Goal: Task Accomplishment & Management: Use online tool/utility

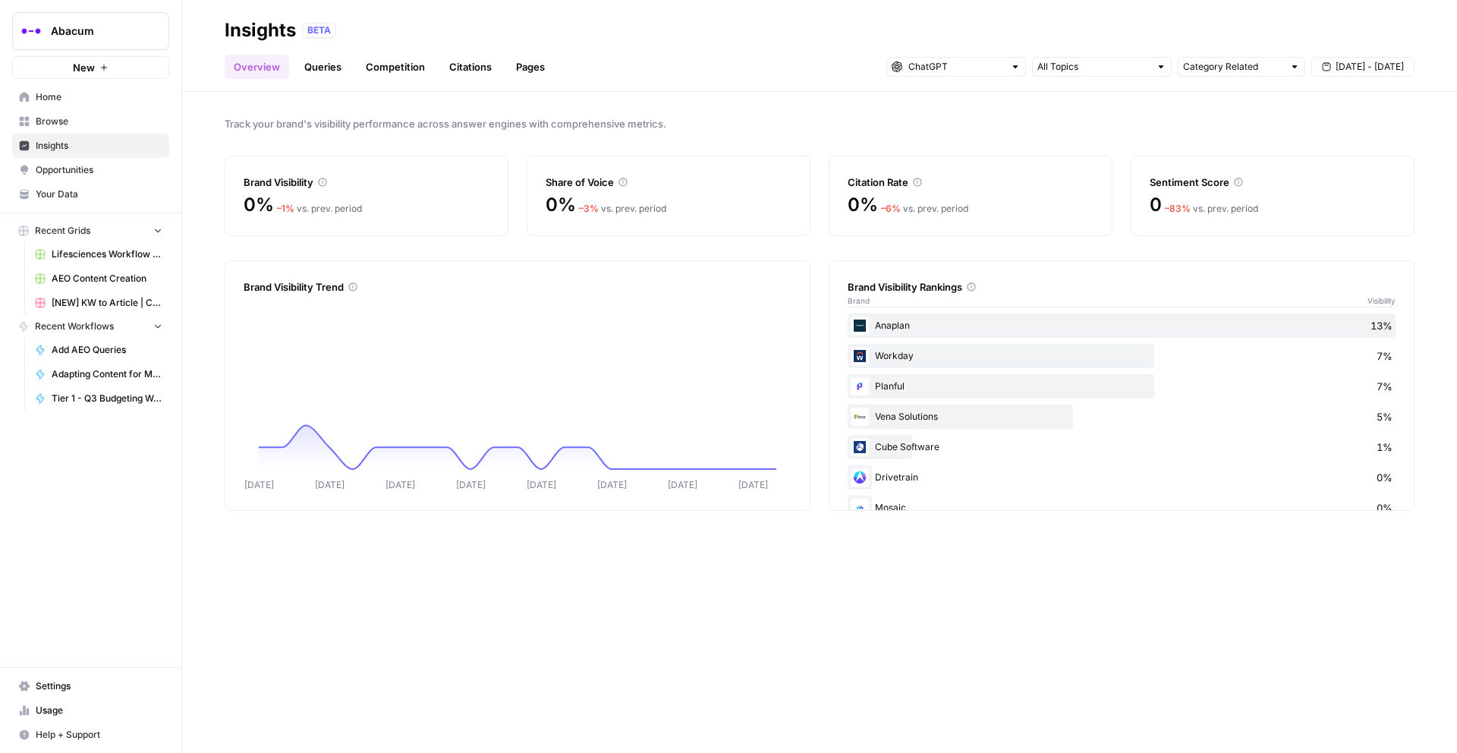
click at [82, 120] on span "Browse" at bounding box center [99, 122] width 127 height 14
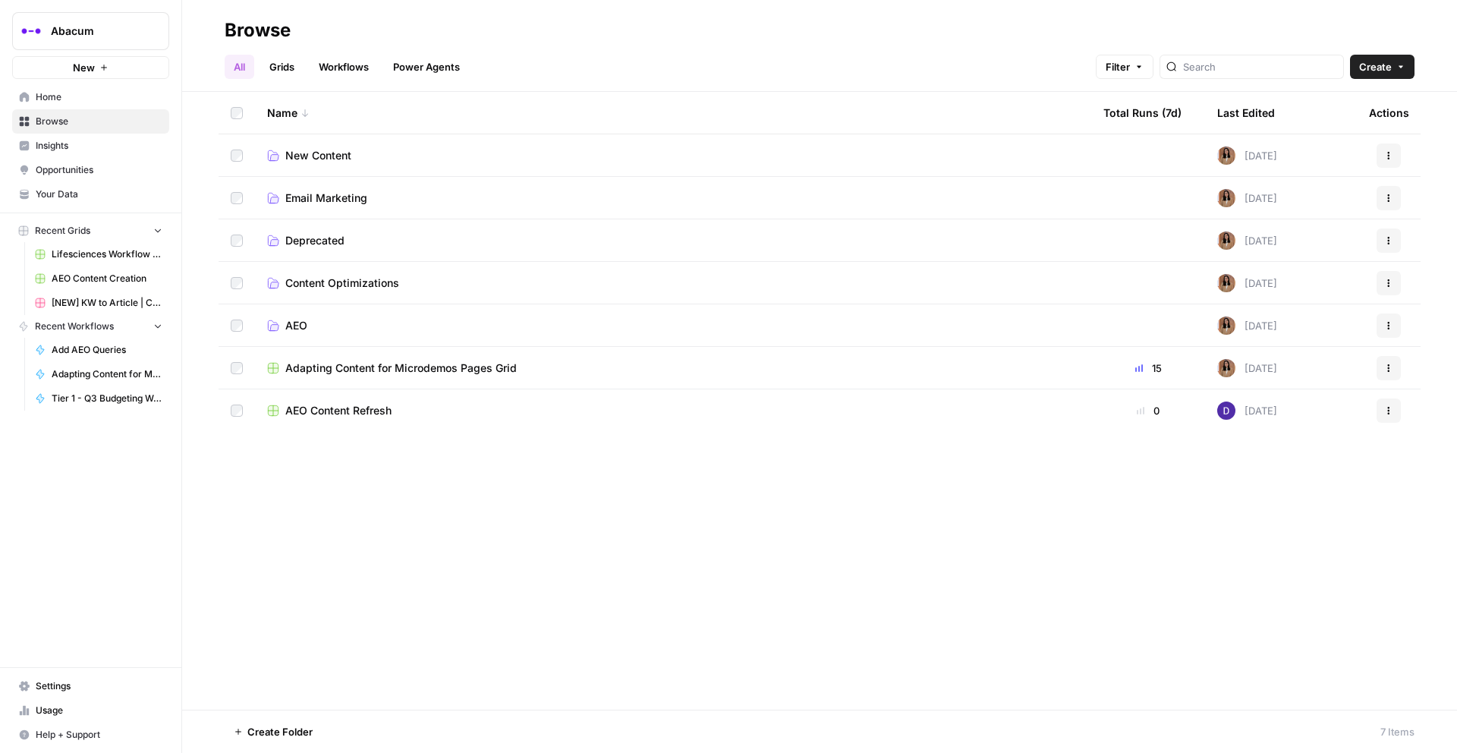
click at [316, 266] on td "Content Optimizations" at bounding box center [673, 283] width 836 height 42
click at [323, 278] on span "Content Optimizations" at bounding box center [342, 282] width 114 height 15
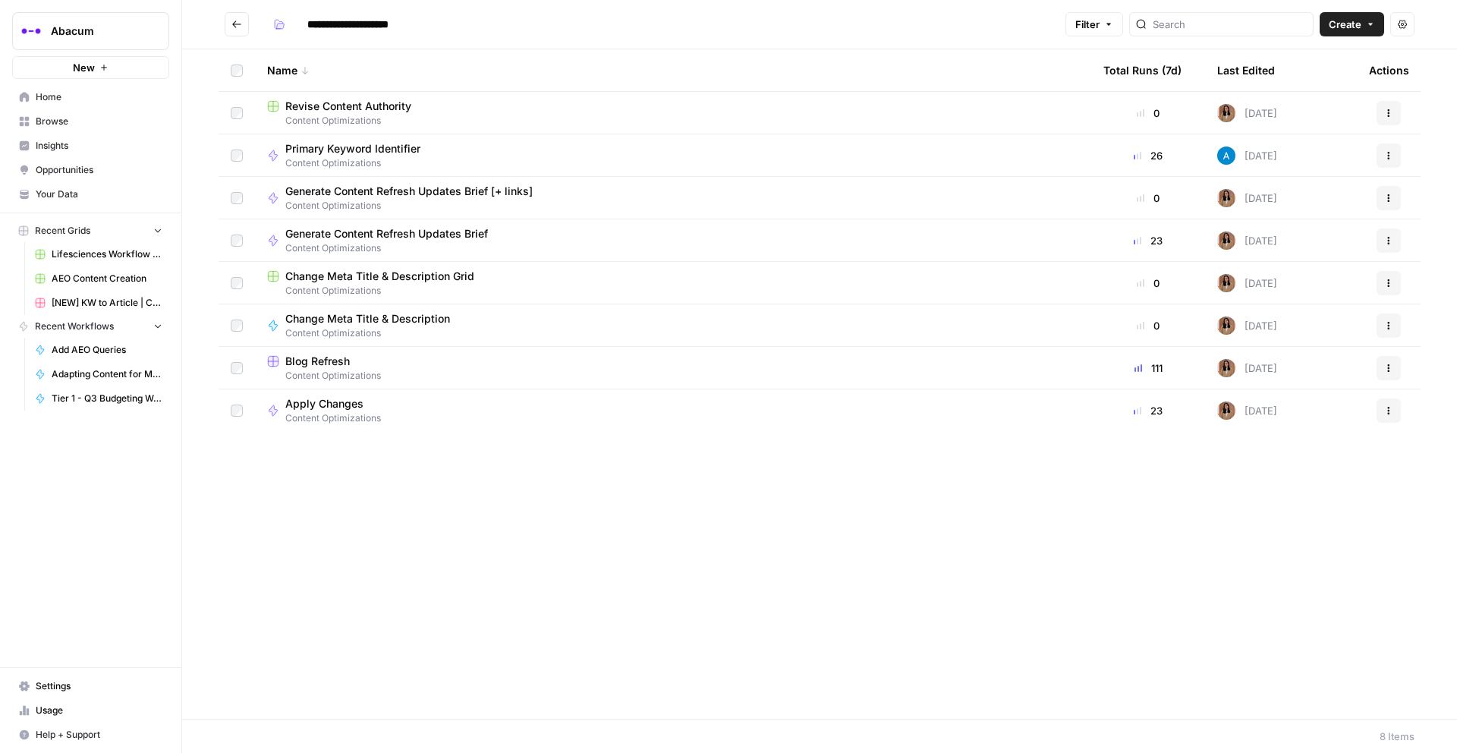
click at [332, 365] on span "Blog Refresh" at bounding box center [317, 361] width 65 height 15
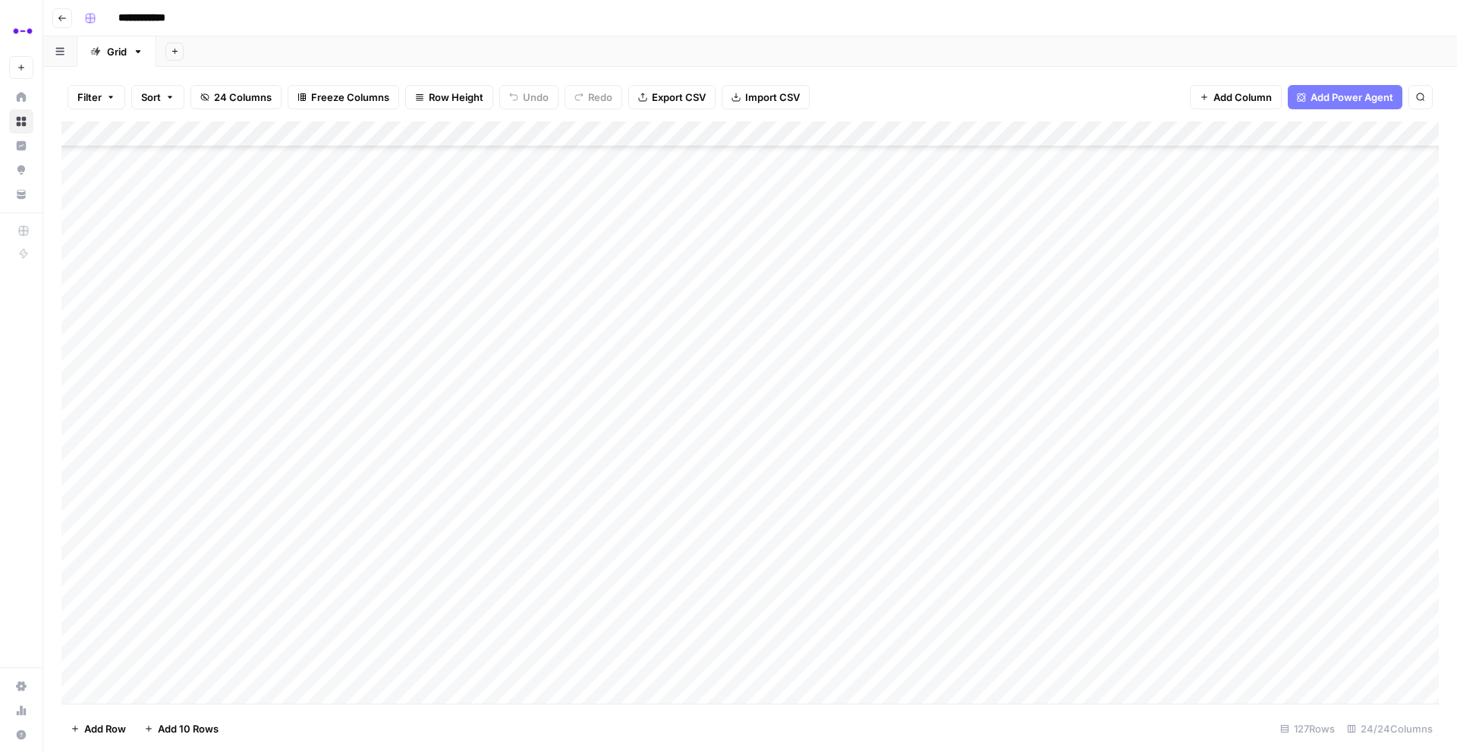
scroll to position [2745, 0]
click at [817, 51] on div "Add Sheet" at bounding box center [806, 51] width 1301 height 30
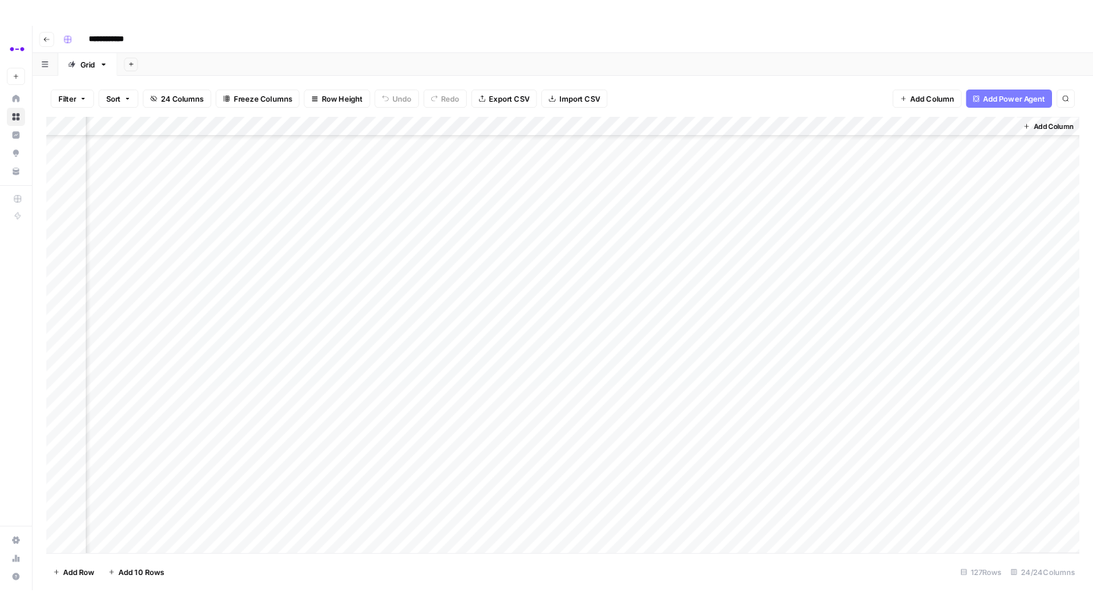
scroll to position [2687, 2290]
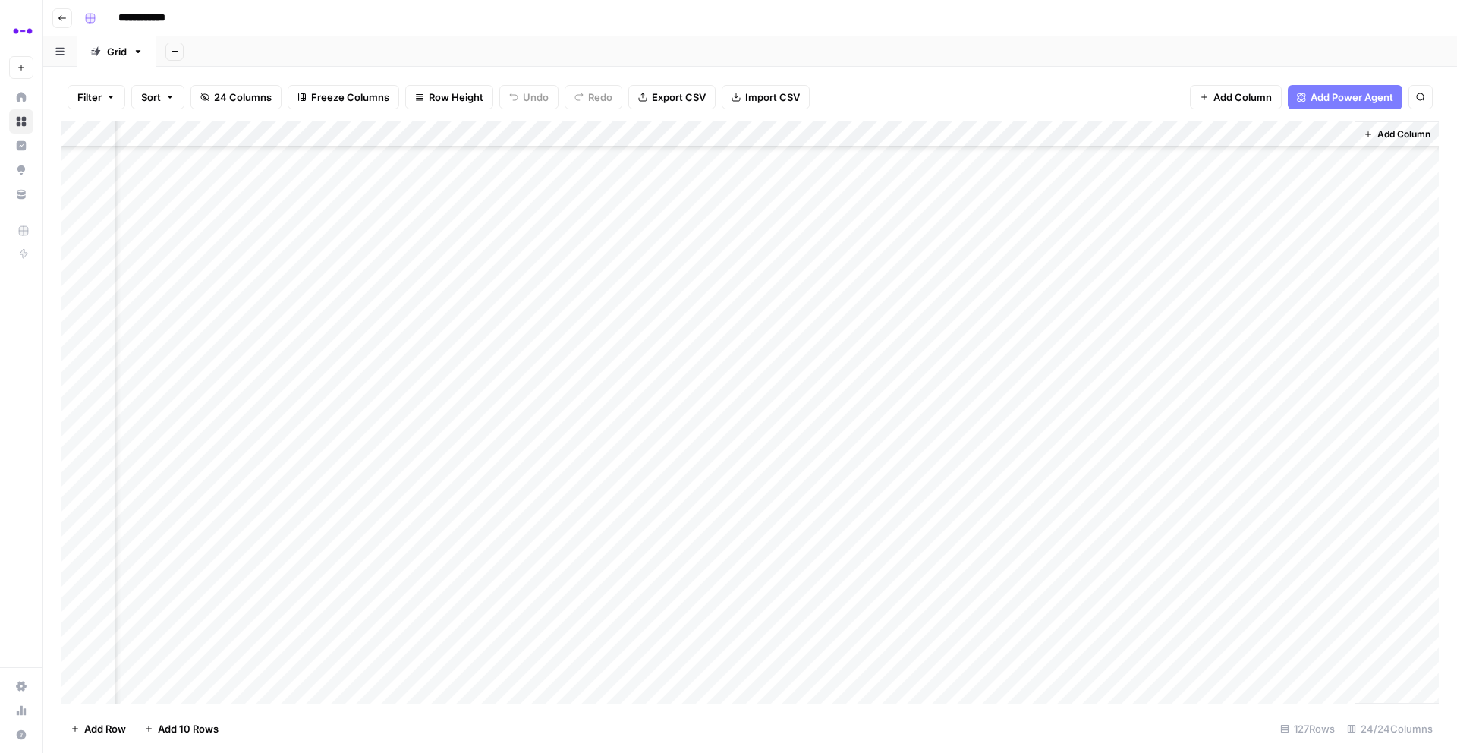
click at [1011, 178] on div "Add Column" at bounding box center [749, 412] width 1377 height 582
click at [1011, 207] on div "Add Column" at bounding box center [749, 412] width 1377 height 582
click at [1012, 230] on div "Add Column" at bounding box center [749, 412] width 1377 height 582
click at [1009, 254] on div "Add Column" at bounding box center [749, 412] width 1377 height 582
click at [1010, 285] on div "Add Column" at bounding box center [749, 412] width 1377 height 582
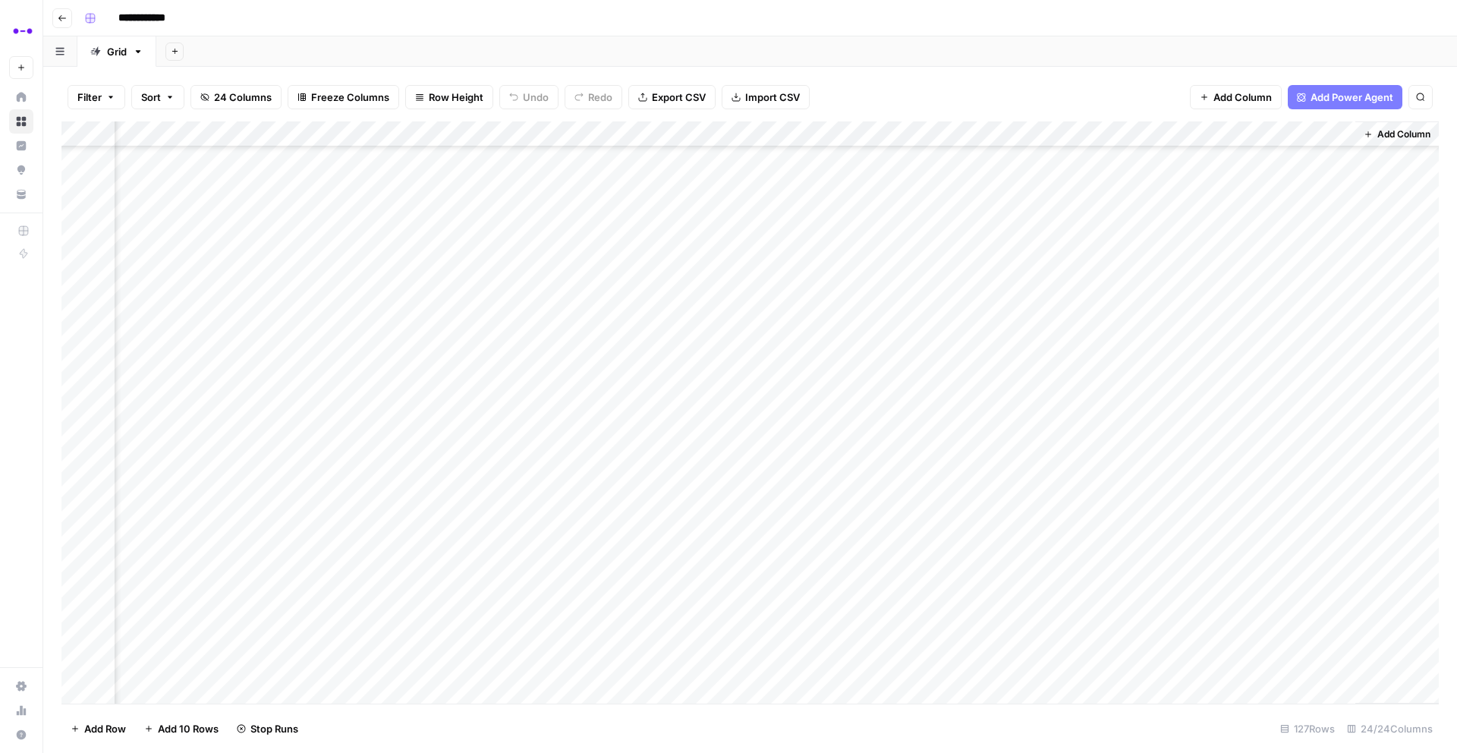
click at [1010, 310] on div "Add Column" at bounding box center [749, 412] width 1377 height 582
click at [1012, 333] on div "Add Column" at bounding box center [749, 412] width 1377 height 582
click at [1012, 354] on div "Add Column" at bounding box center [749, 412] width 1377 height 582
click at [1001, 251] on div "Add Column" at bounding box center [749, 412] width 1377 height 582
click at [1009, 311] on div "Add Column" at bounding box center [749, 412] width 1377 height 582
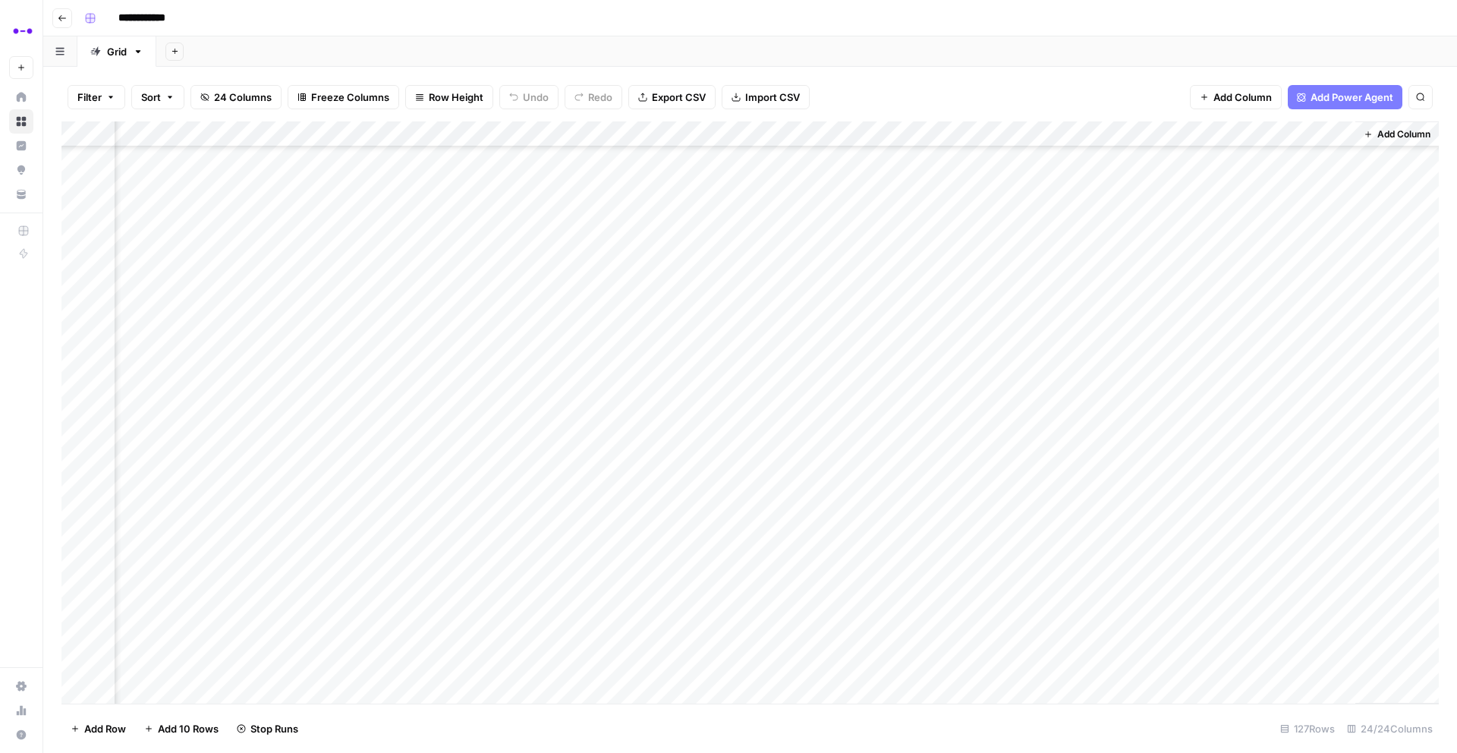
click at [1011, 364] on div "Add Column" at bounding box center [749, 412] width 1377 height 582
click at [1010, 387] on div "Add Column" at bounding box center [749, 412] width 1377 height 582
click at [1012, 411] on div "Add Column" at bounding box center [749, 412] width 1377 height 582
click at [1011, 439] on div "Add Column" at bounding box center [749, 412] width 1377 height 582
click at [1009, 307] on div "Add Column" at bounding box center [749, 412] width 1377 height 582
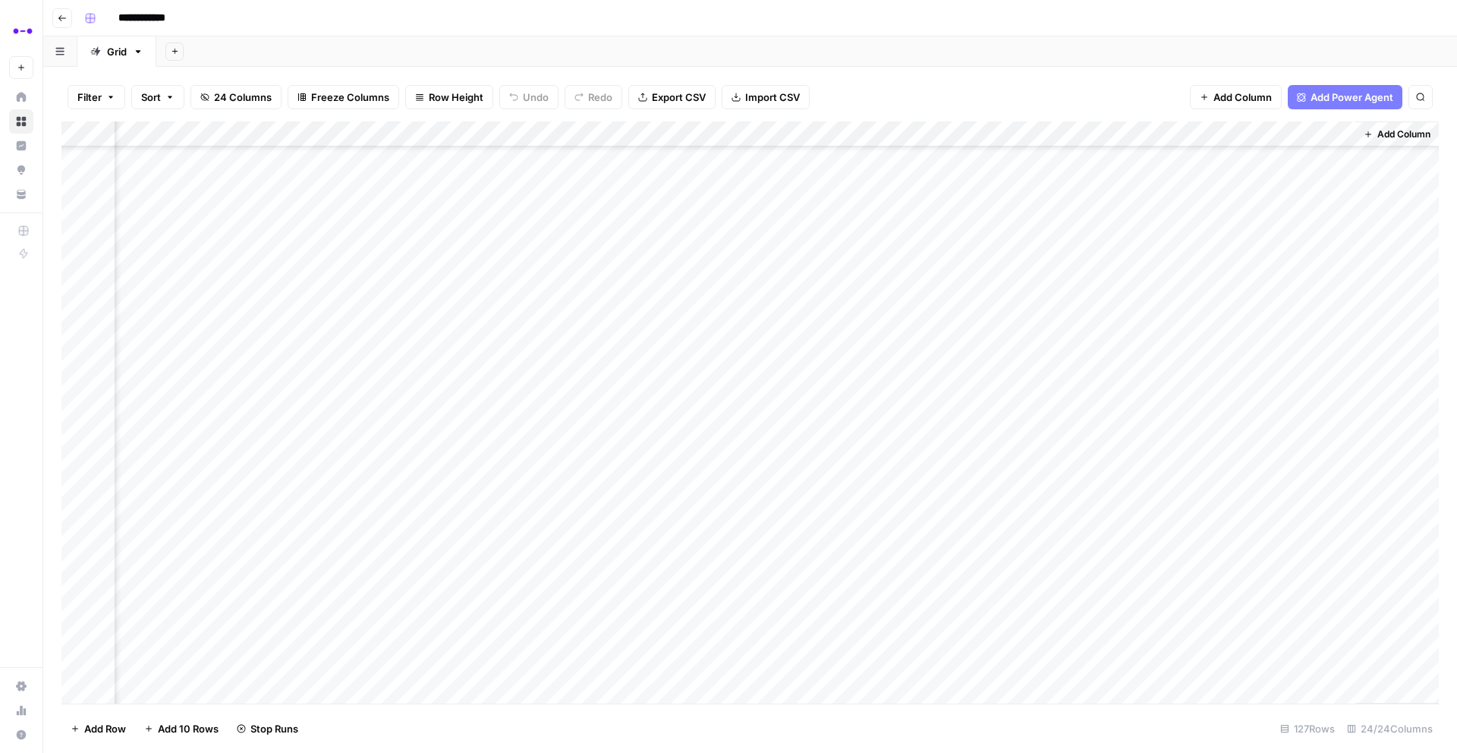
click at [1010, 389] on div "Add Column" at bounding box center [749, 412] width 1377 height 582
click at [1012, 408] on div "Add Column" at bounding box center [749, 412] width 1377 height 582
click at [1009, 310] on div "Add Column" at bounding box center [749, 412] width 1377 height 582
click at [1013, 388] on div "Add Column" at bounding box center [749, 412] width 1377 height 582
click at [1014, 465] on div "Add Column" at bounding box center [749, 412] width 1377 height 582
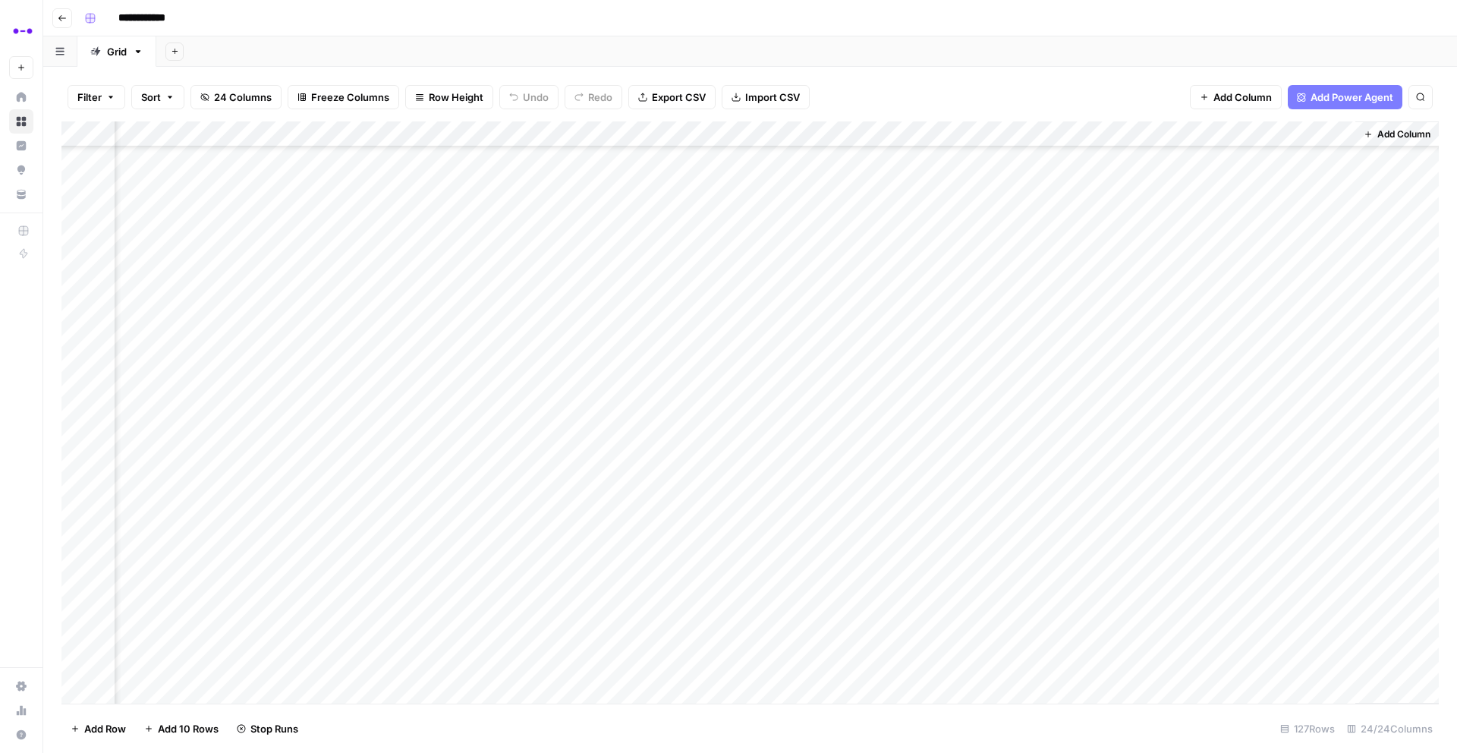
click at [1013, 490] on div "Add Column" at bounding box center [749, 412] width 1377 height 582
click at [1012, 515] on div "Add Column" at bounding box center [749, 412] width 1377 height 582
click at [1015, 543] on div "Add Column" at bounding box center [749, 412] width 1377 height 582
click at [1009, 568] on div "Add Column" at bounding box center [749, 412] width 1377 height 582
click at [1010, 595] on div "Add Column" at bounding box center [749, 412] width 1377 height 582
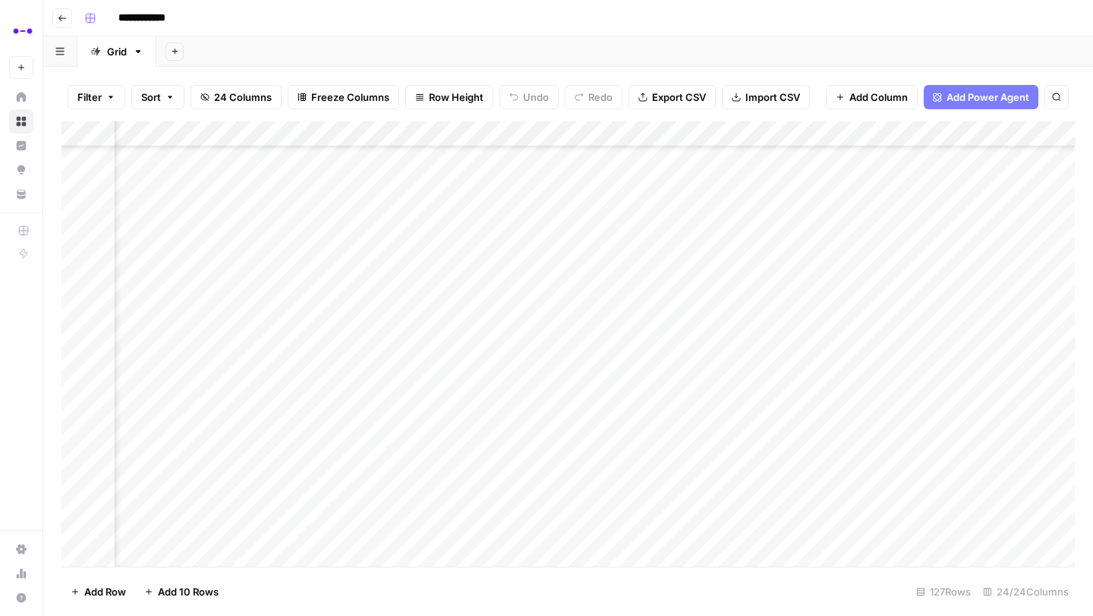
click at [58, 20] on icon "button" at bounding box center [62, 18] width 9 height 9
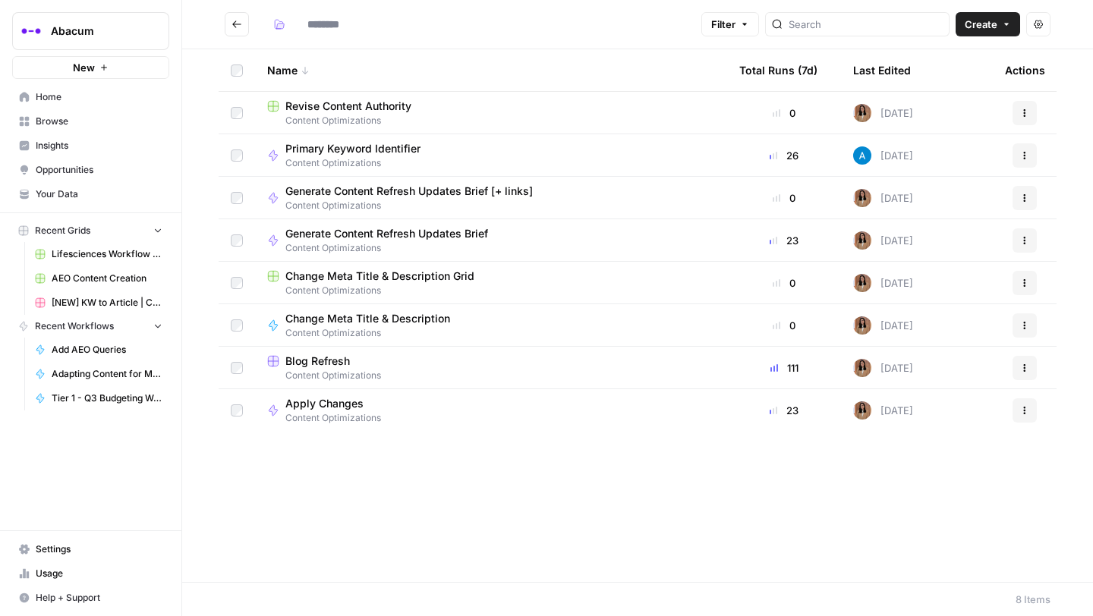
type input "**********"
click at [241, 21] on icon "Go back" at bounding box center [236, 24] width 11 height 11
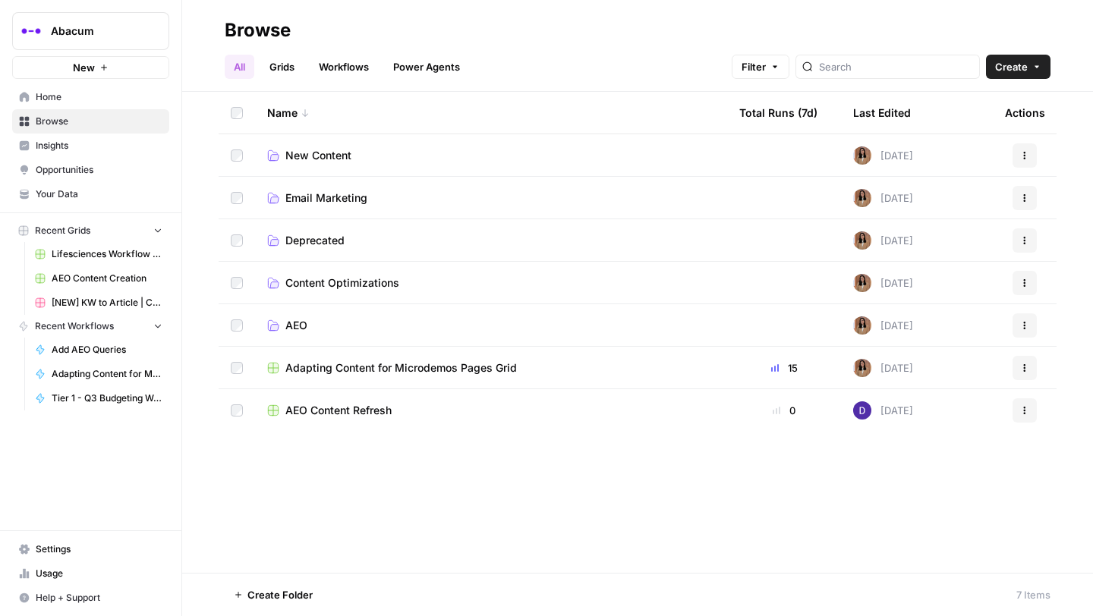
click at [315, 159] on span "New Content" at bounding box center [318, 155] width 66 height 15
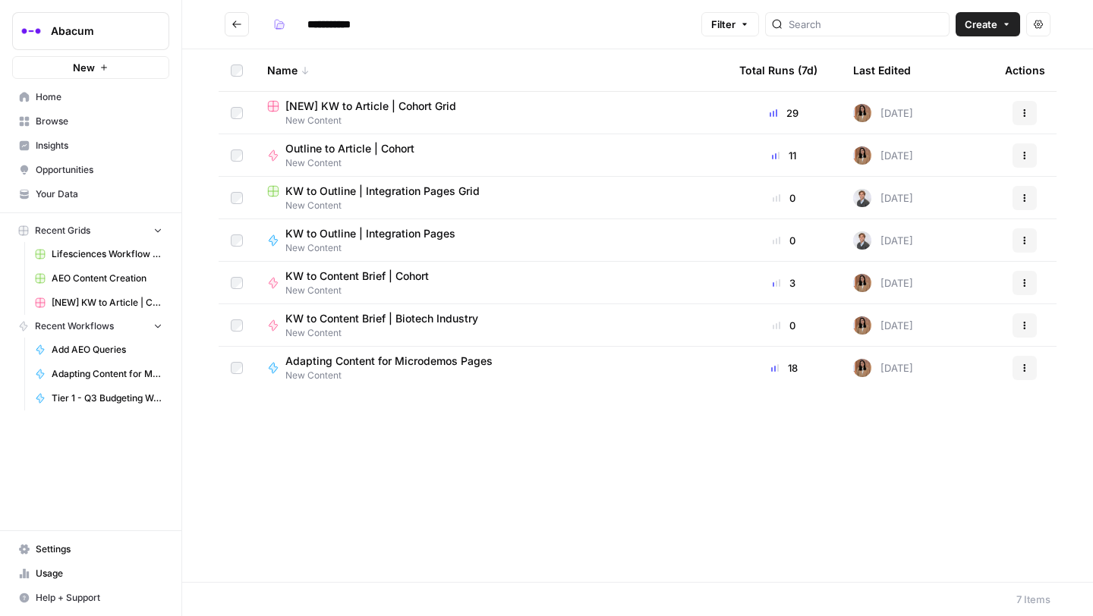
click at [364, 362] on span "Adapting Content for Microdemos Pages" at bounding box center [388, 361] width 207 height 15
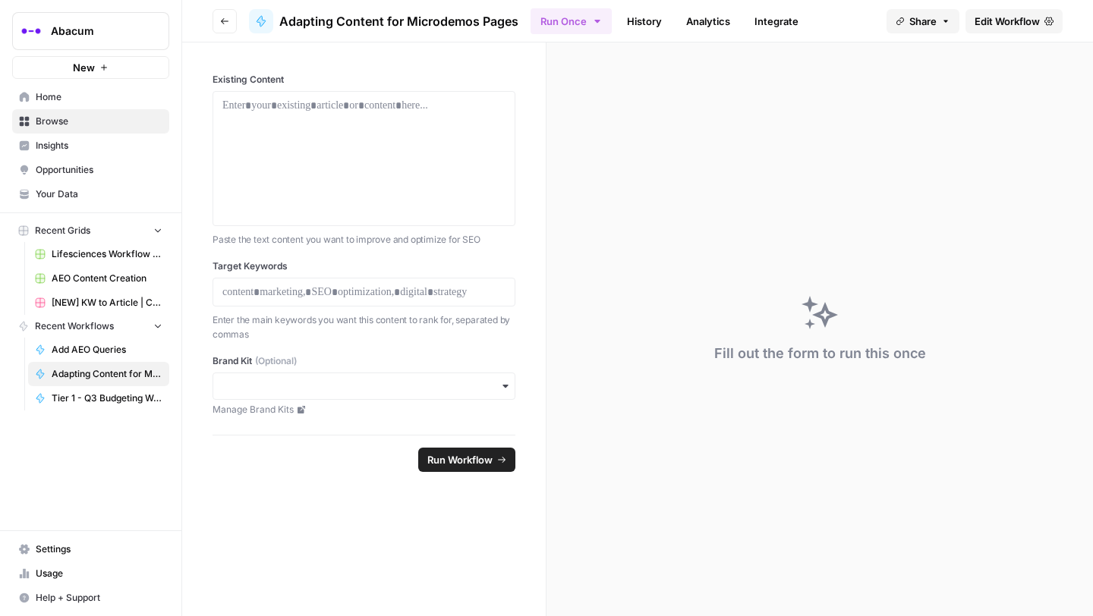
click at [216, 22] on button "Go back" at bounding box center [224, 21] width 24 height 24
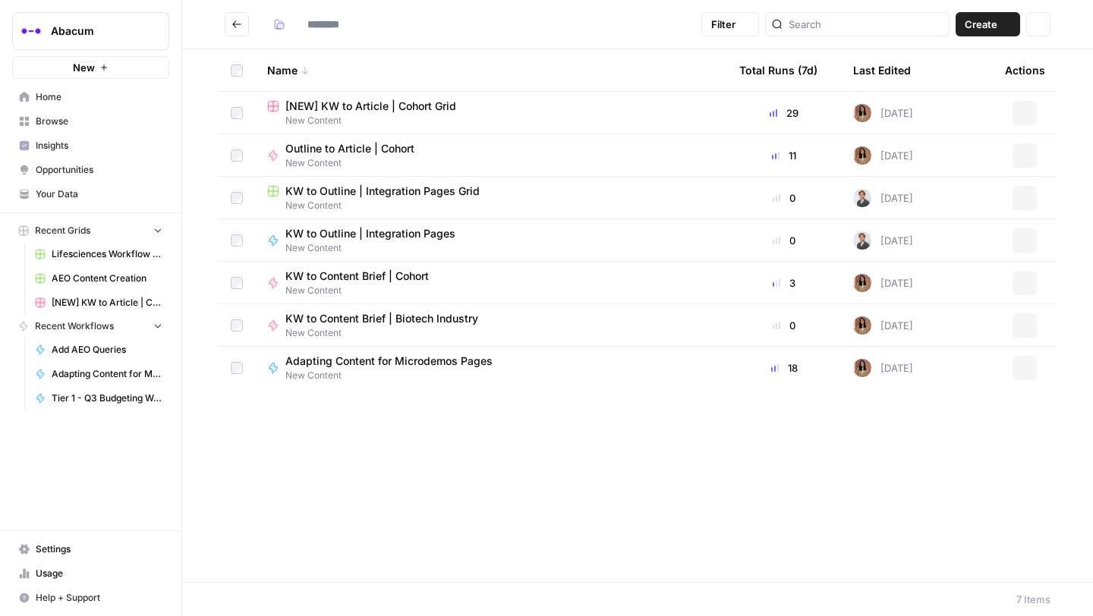
type input "**********"
click at [240, 20] on icon "Go back" at bounding box center [236, 24] width 11 height 11
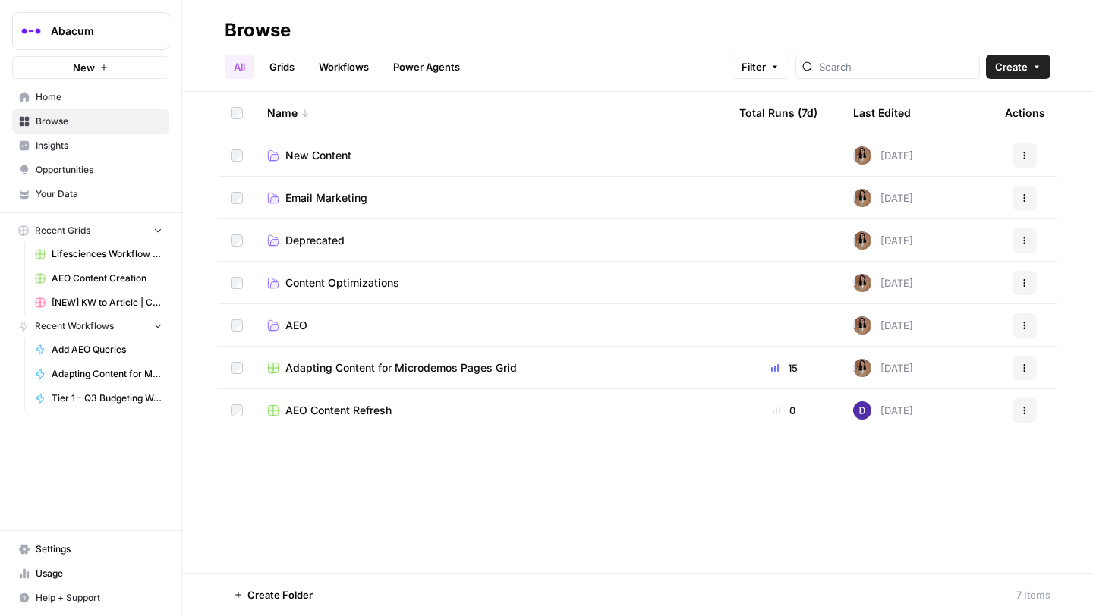
click at [324, 367] on span "Adapting Content for Microdemos Pages Grid" at bounding box center [400, 367] width 231 height 15
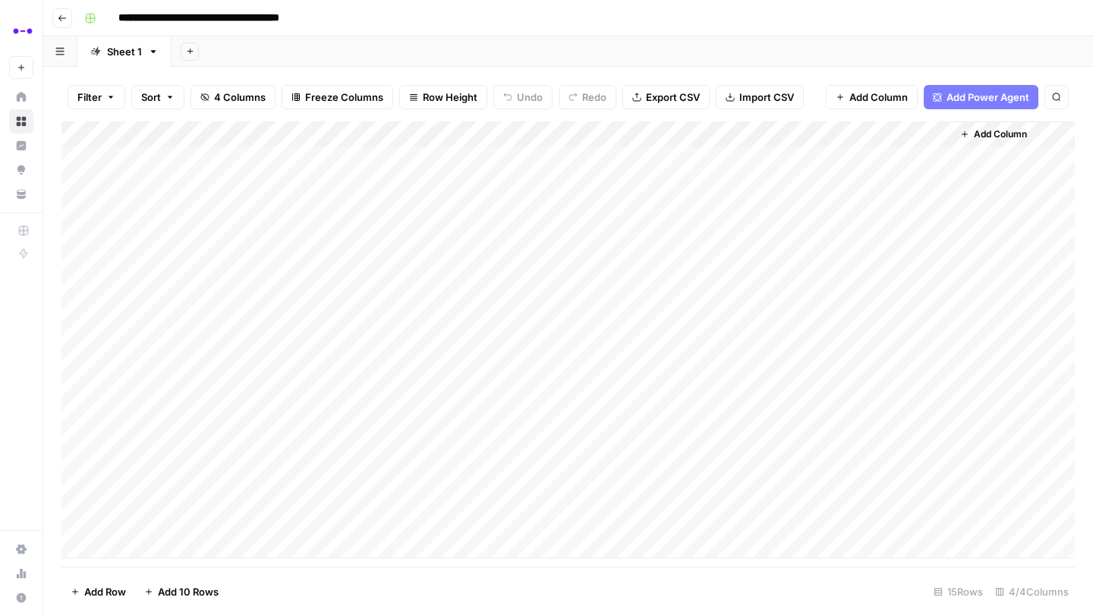
click at [401, 316] on div "Add Column" at bounding box center [567, 339] width 1013 height 437
click at [404, 342] on div "Add Column" at bounding box center [567, 339] width 1013 height 437
click at [407, 370] on div "Add Column" at bounding box center [567, 339] width 1013 height 437
click at [414, 398] on div "Add Column" at bounding box center [567, 339] width 1013 height 437
click at [941, 158] on div "Add Column" at bounding box center [567, 339] width 1013 height 437
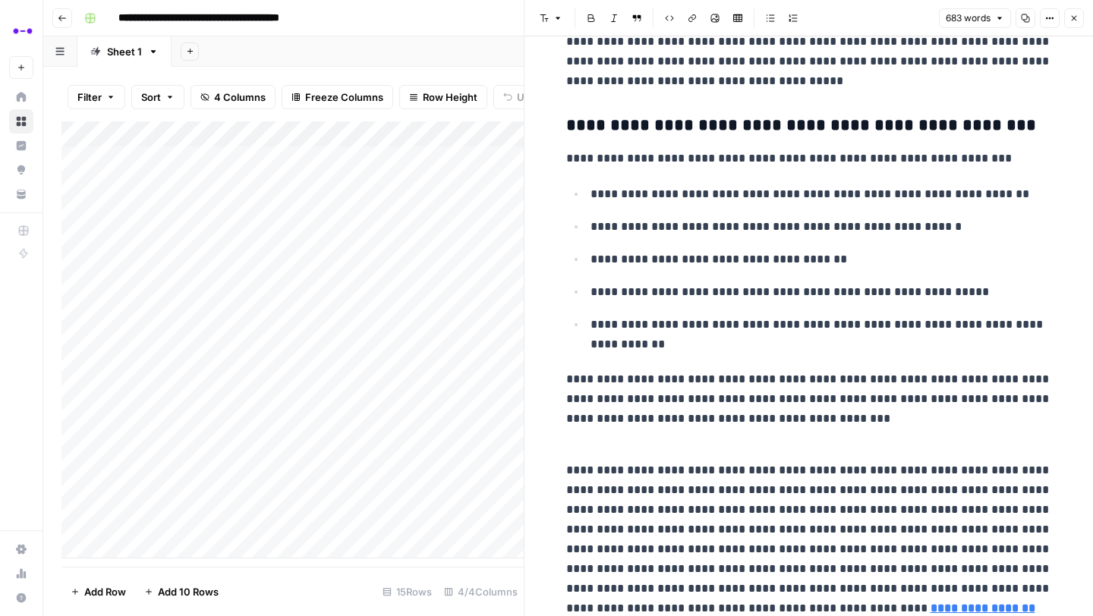
scroll to position [1557, 0]
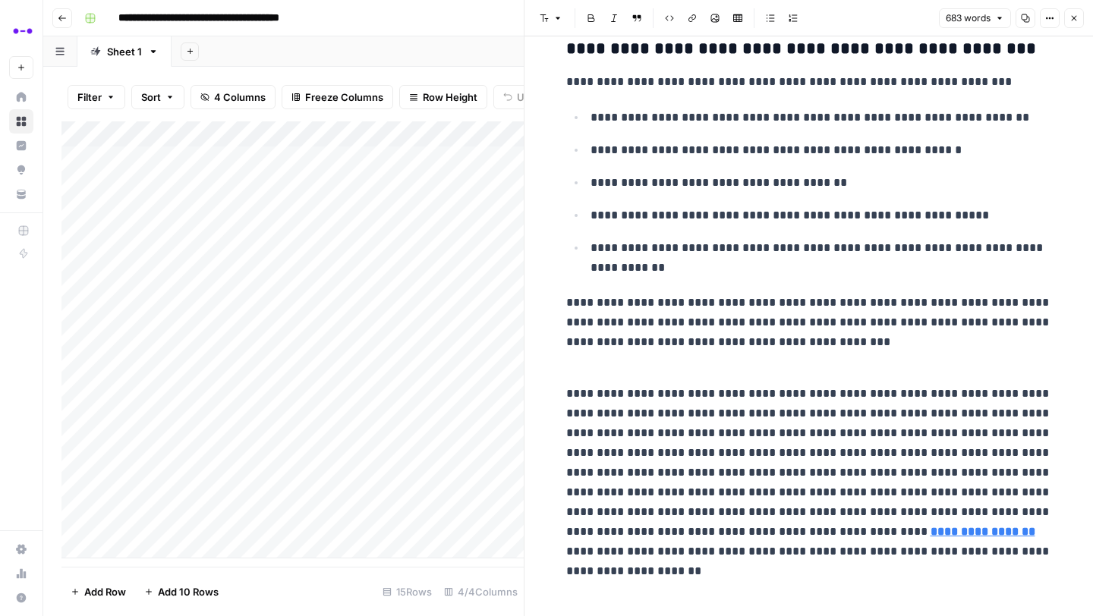
click at [752, 527] on p "**********" at bounding box center [809, 473] width 486 height 178
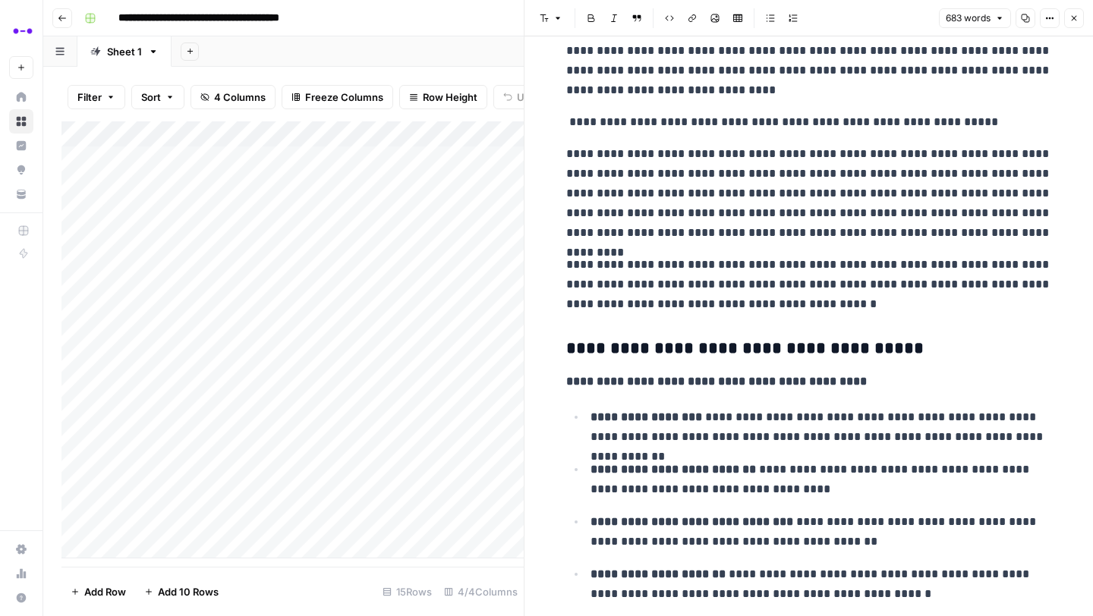
scroll to position [105, 0]
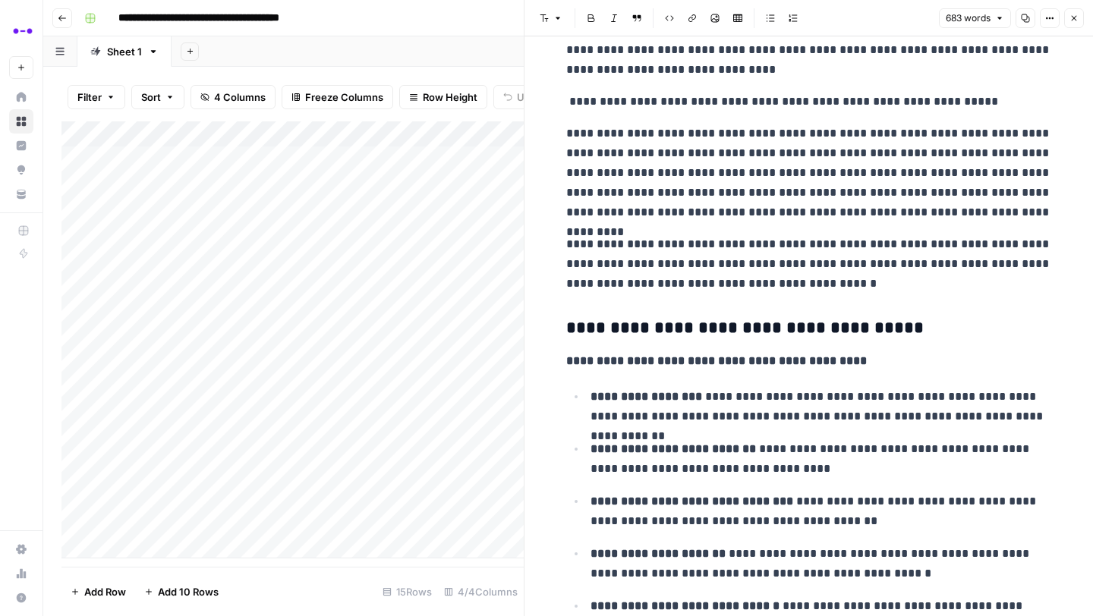
click at [1075, 15] on icon "button" at bounding box center [1073, 18] width 9 height 9
